Goal: Navigation & Orientation: Find specific page/section

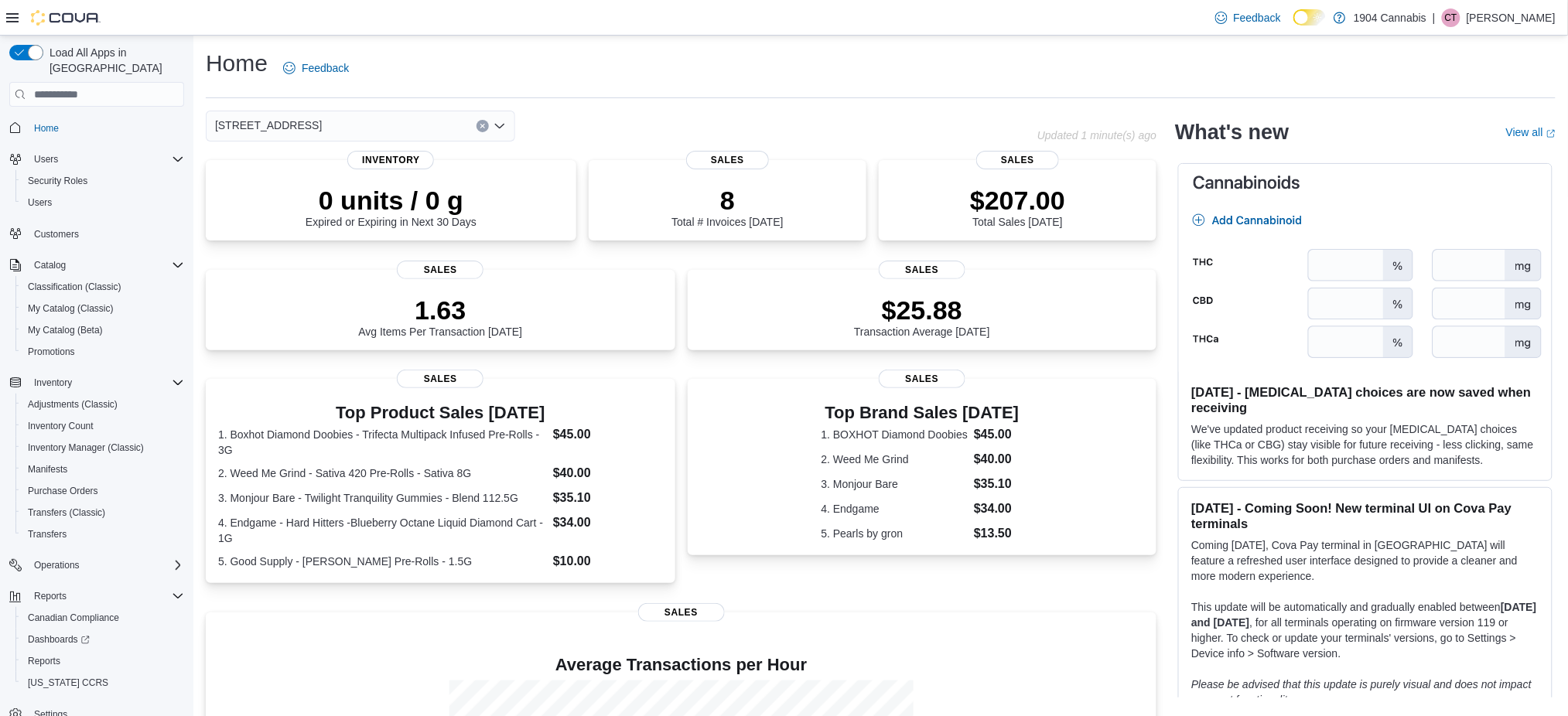
click at [354, 120] on div "720 First Ave" at bounding box center [360, 126] width 309 height 31
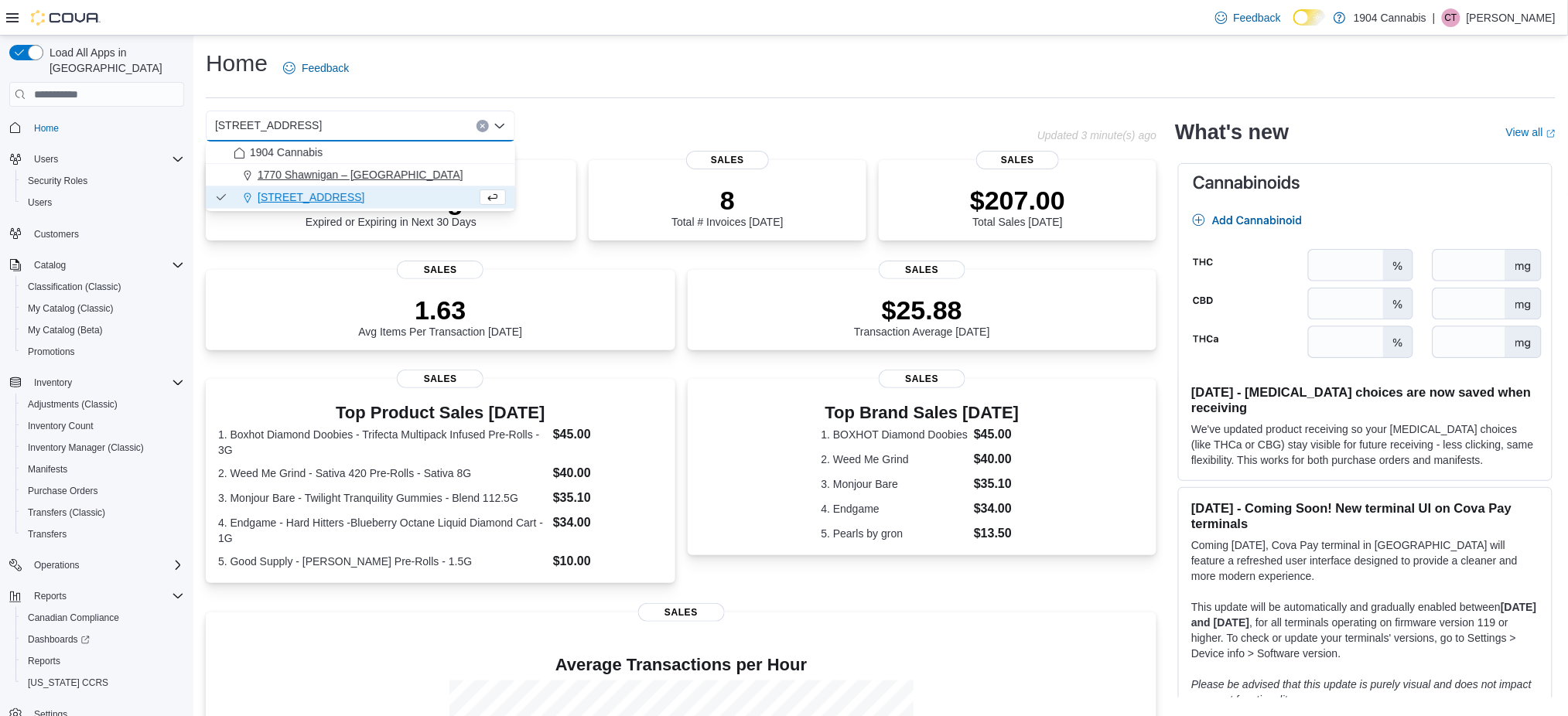
click at [359, 169] on span "1770 Shawnigan – Mill Bay Road" at bounding box center [360, 174] width 205 height 15
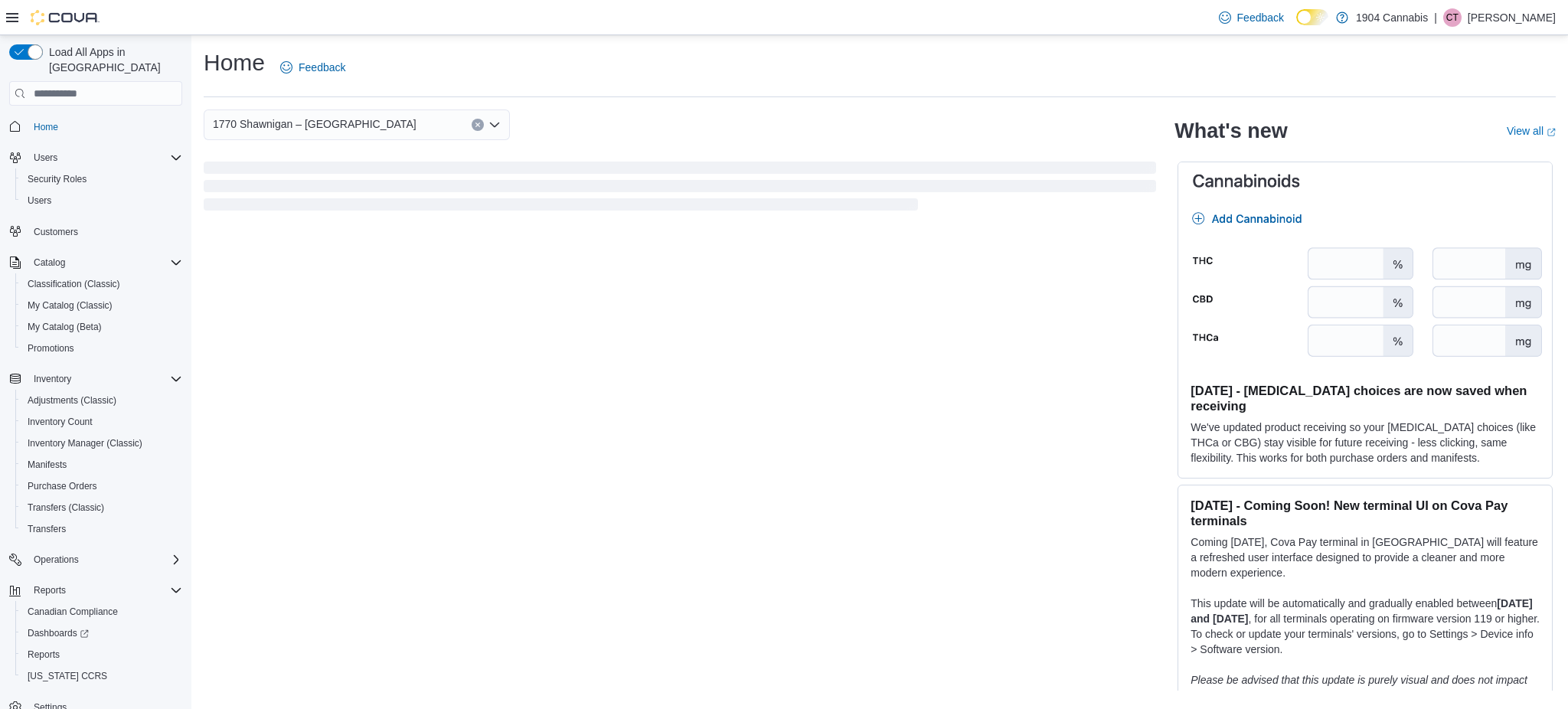
click at [729, 102] on div "Home Feedback 1770 Shawnigan – Mill Bay Road Combo box. Selected. 1770 Shawniga…" at bounding box center [880, 369] width 1377 height 667
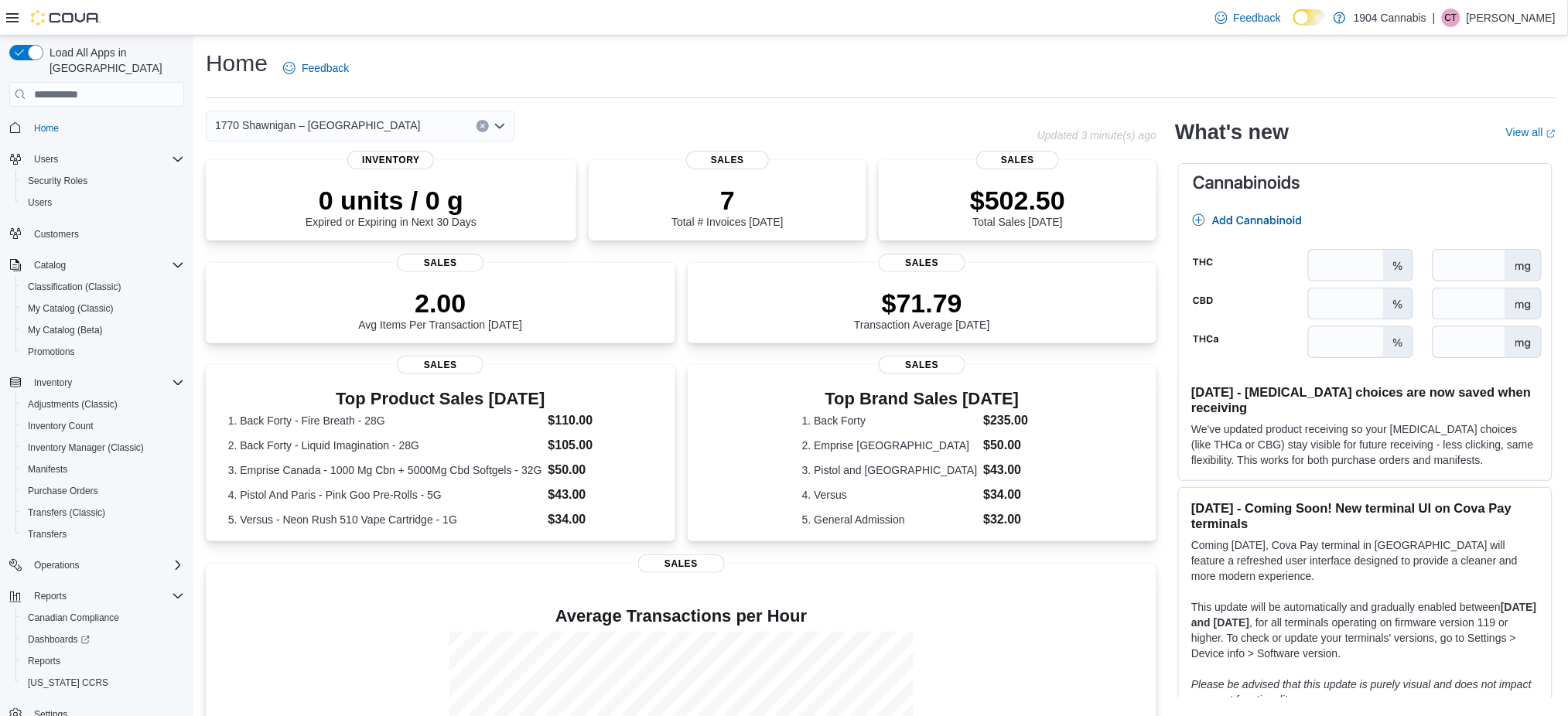
click at [112, 117] on span "Home" at bounding box center [106, 127] width 156 height 19
click at [1540, 17] on p "[PERSON_NAME]" at bounding box center [1511, 18] width 89 height 18
click at [1455, 145] on span "Sign Out" at bounding box center [1456, 152] width 42 height 15
